Goal: Communication & Community: Connect with others

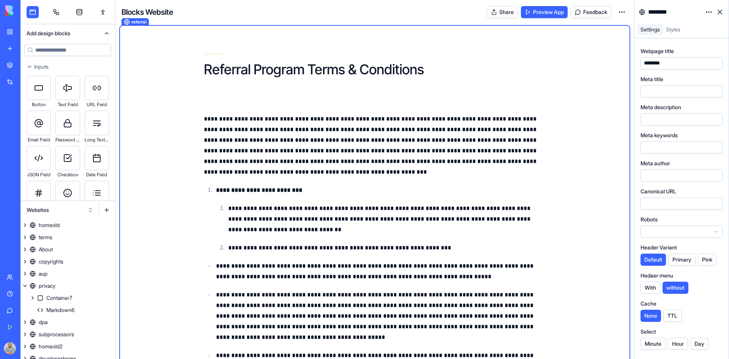
scroll to position [93, 0]
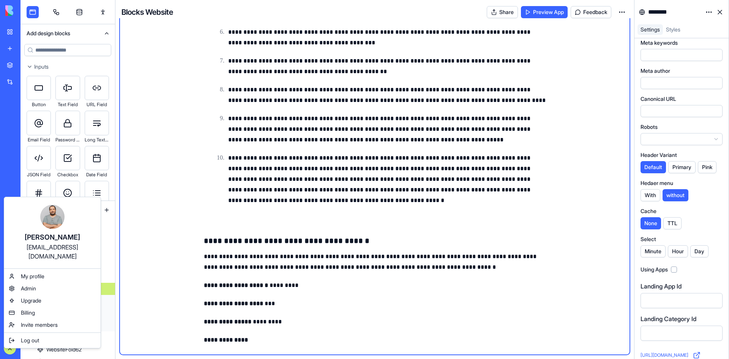
click at [8, 348] on html "BETA My Workspace New app Marketplace Integrations Recent New App Focus Timer A…" at bounding box center [364, 179] width 729 height 359
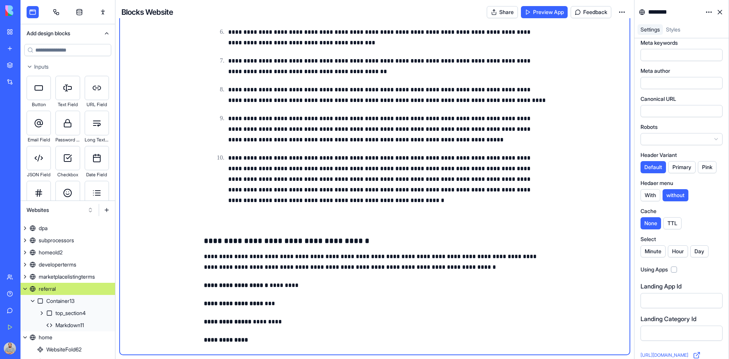
click at [17, 275] on link "Team" at bounding box center [17, 277] width 30 height 15
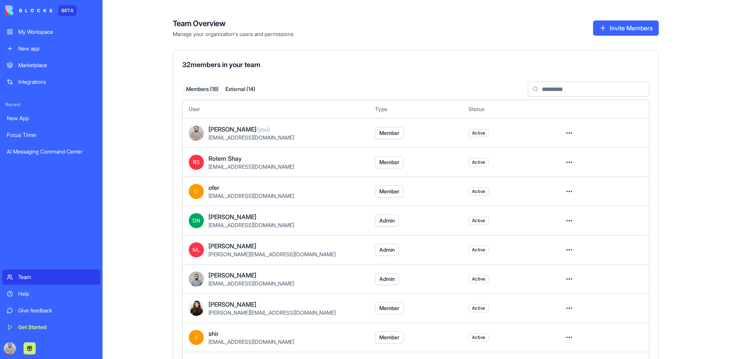
click at [637, 25] on button "Invite Members" at bounding box center [626, 27] width 66 height 15
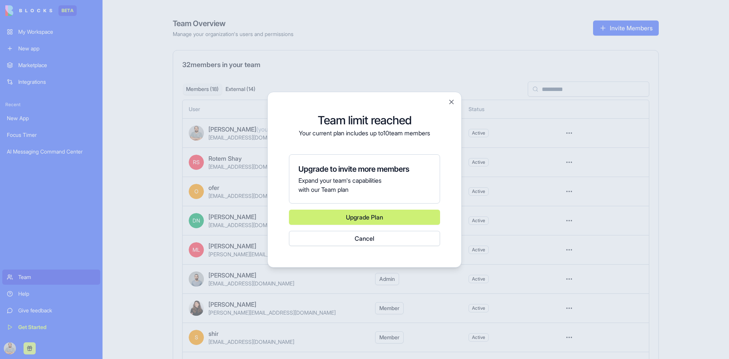
click at [408, 241] on button "Cancel" at bounding box center [364, 238] width 151 height 15
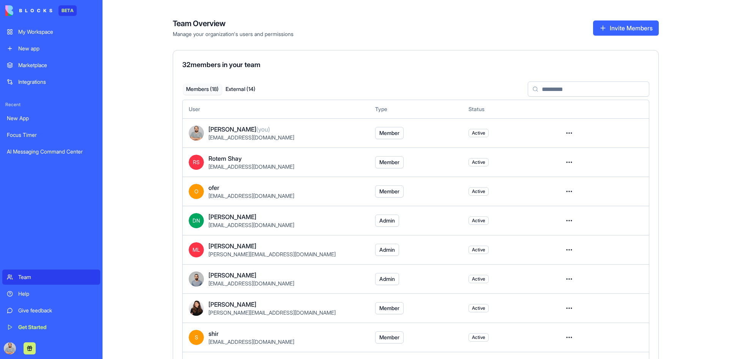
click at [621, 26] on button "Invite Members" at bounding box center [626, 27] width 66 height 15
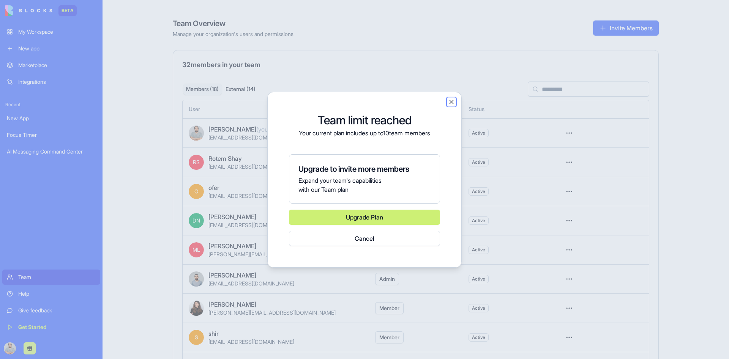
click at [449, 101] on button "Close" at bounding box center [452, 102] width 8 height 8
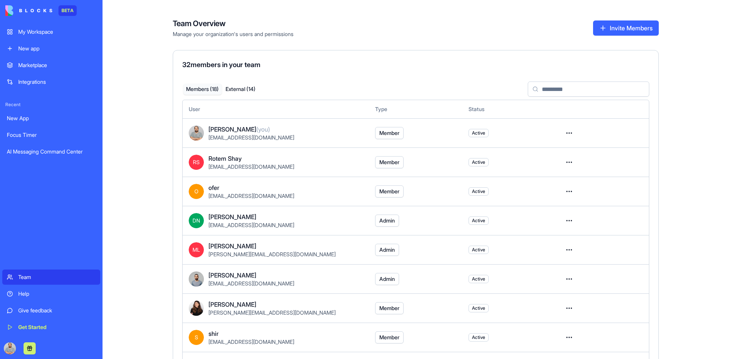
click at [34, 35] on div "My Workspace" at bounding box center [56, 32] width 77 height 8
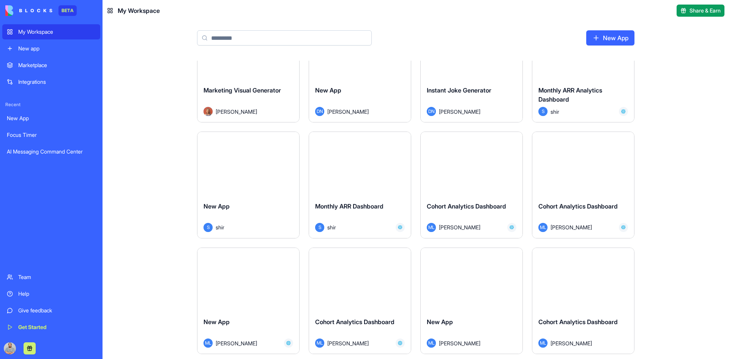
scroll to position [171, 0]
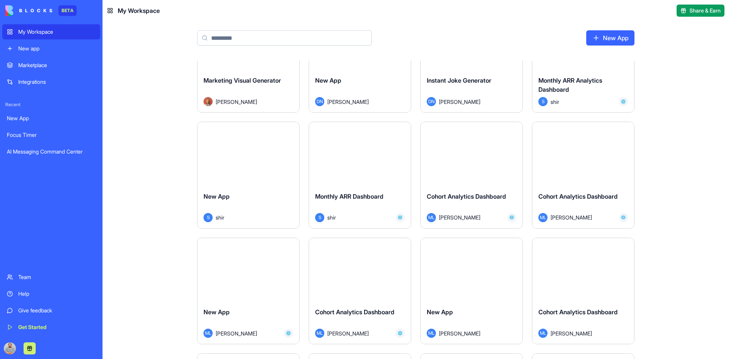
click at [338, 154] on button "Launch" at bounding box center [359, 154] width 57 height 15
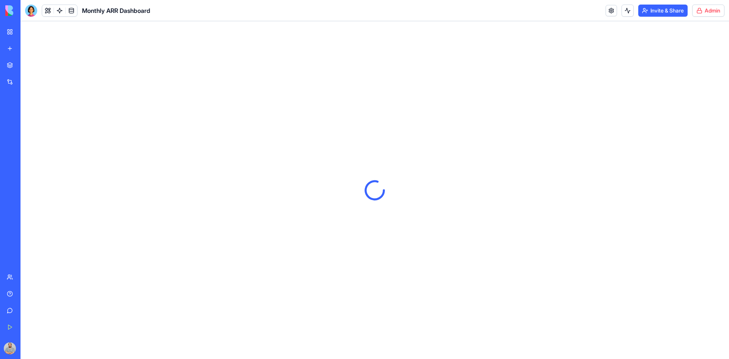
click at [678, 5] on button "Invite & Share" at bounding box center [662, 11] width 49 height 12
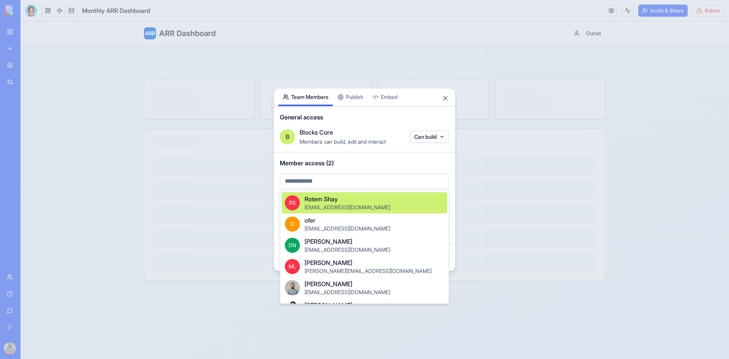
click at [306, 180] on body "BETA My Workspace New app Marketplace Integrations Recent New App Focus Timer A…" at bounding box center [364, 179] width 729 height 359
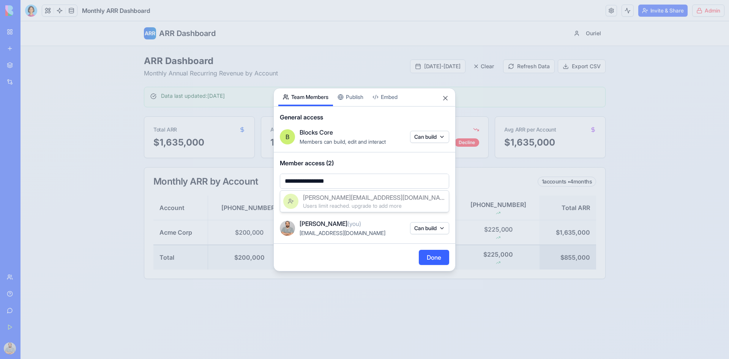
type input "**********"
click at [439, 258] on div at bounding box center [364, 179] width 729 height 359
click at [439, 258] on button "Done" at bounding box center [434, 257] width 30 height 15
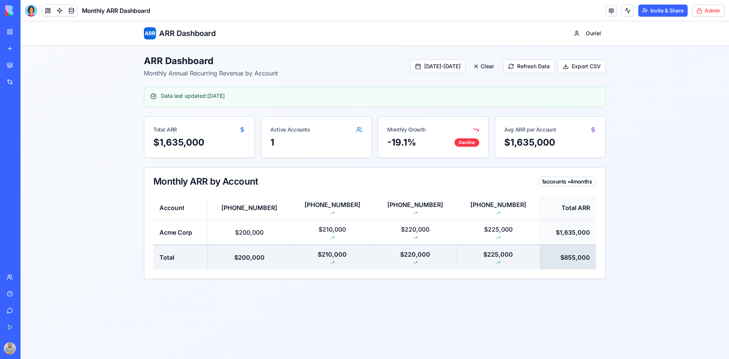
click at [12, 11] on img at bounding box center [28, 10] width 47 height 11
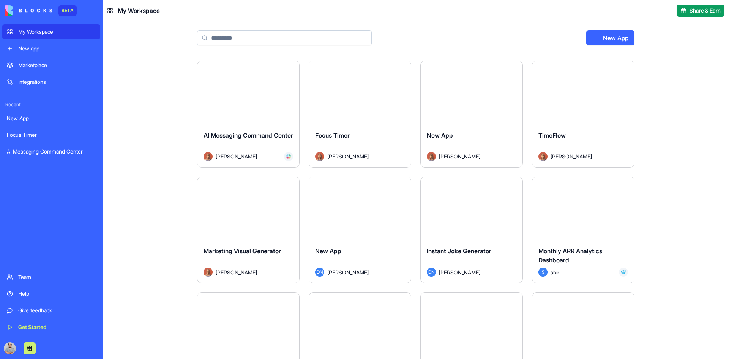
click at [26, 284] on link "Team" at bounding box center [51, 277] width 98 height 15
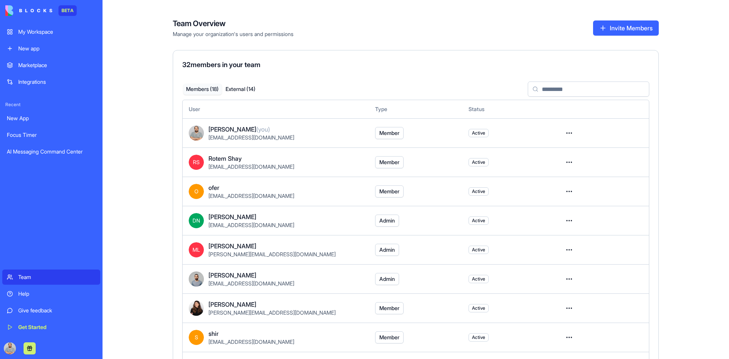
click at [638, 31] on button "Invite Members" at bounding box center [626, 27] width 66 height 15
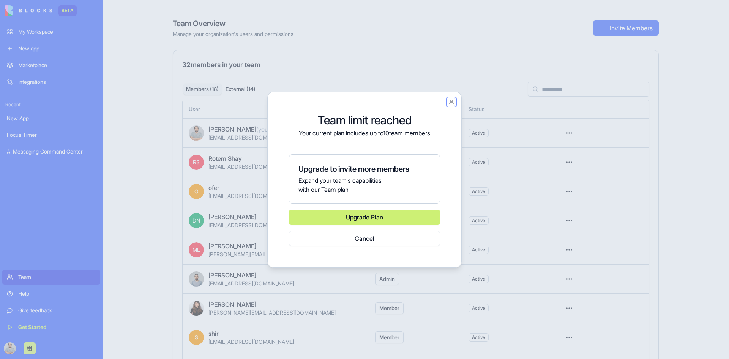
click at [451, 102] on button "Close" at bounding box center [452, 102] width 8 height 8
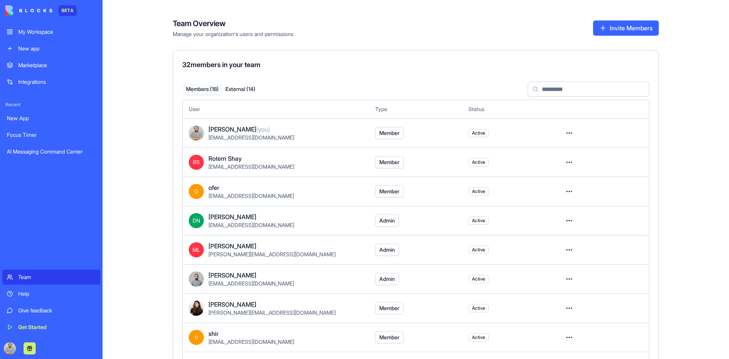
click at [622, 30] on button "Invite Members" at bounding box center [626, 27] width 66 height 15
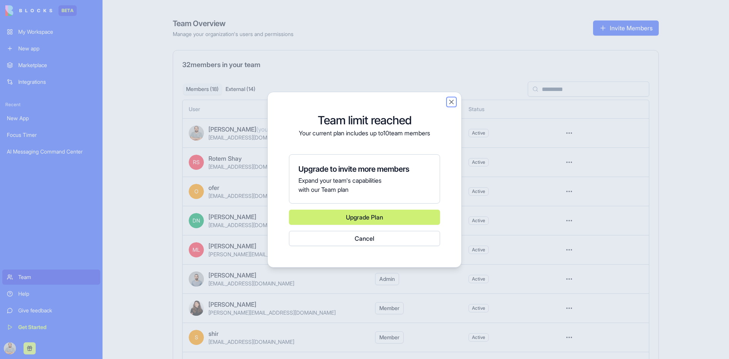
click at [451, 102] on button "Close" at bounding box center [452, 102] width 8 height 8
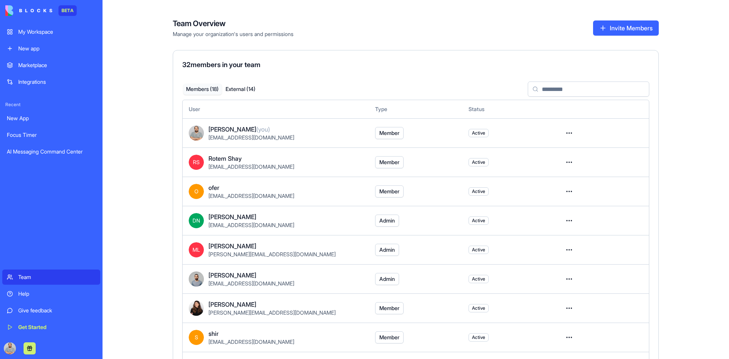
click at [637, 28] on button "Invite Members" at bounding box center [626, 27] width 66 height 15
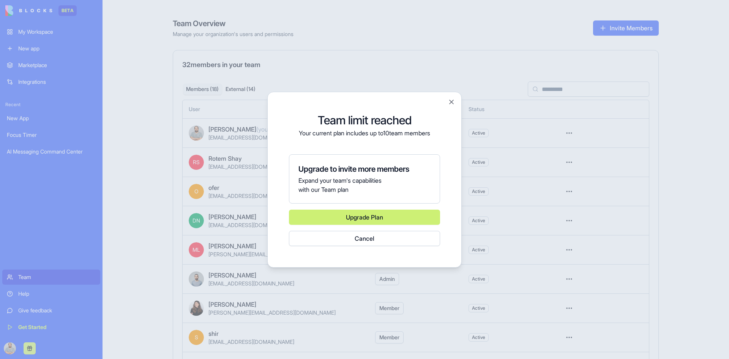
click at [132, 119] on div at bounding box center [364, 179] width 729 height 359
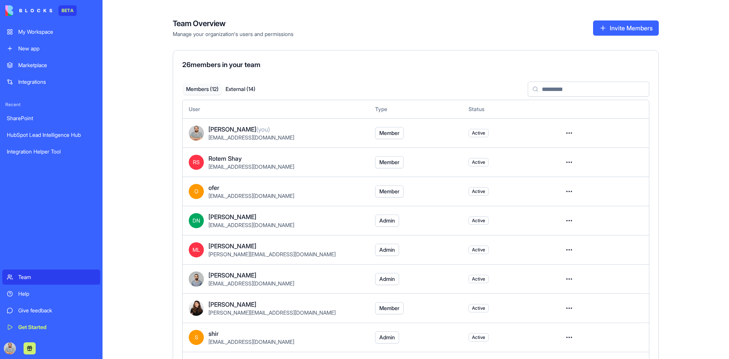
click at [623, 30] on button "Invite Members" at bounding box center [626, 27] width 66 height 15
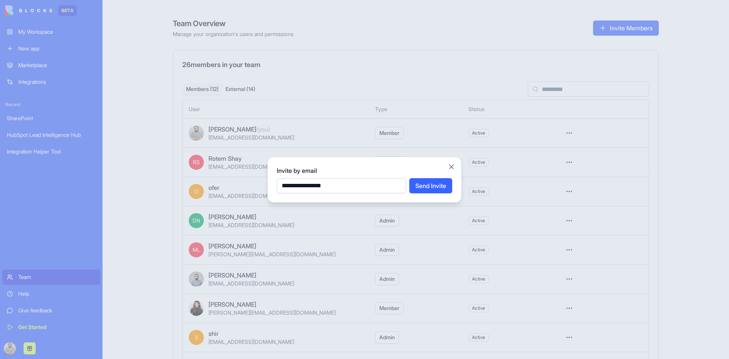
type input "**********"
click at [438, 184] on button "Send Invite" at bounding box center [430, 185] width 43 height 15
